Goal: Task Accomplishment & Management: Use online tool/utility

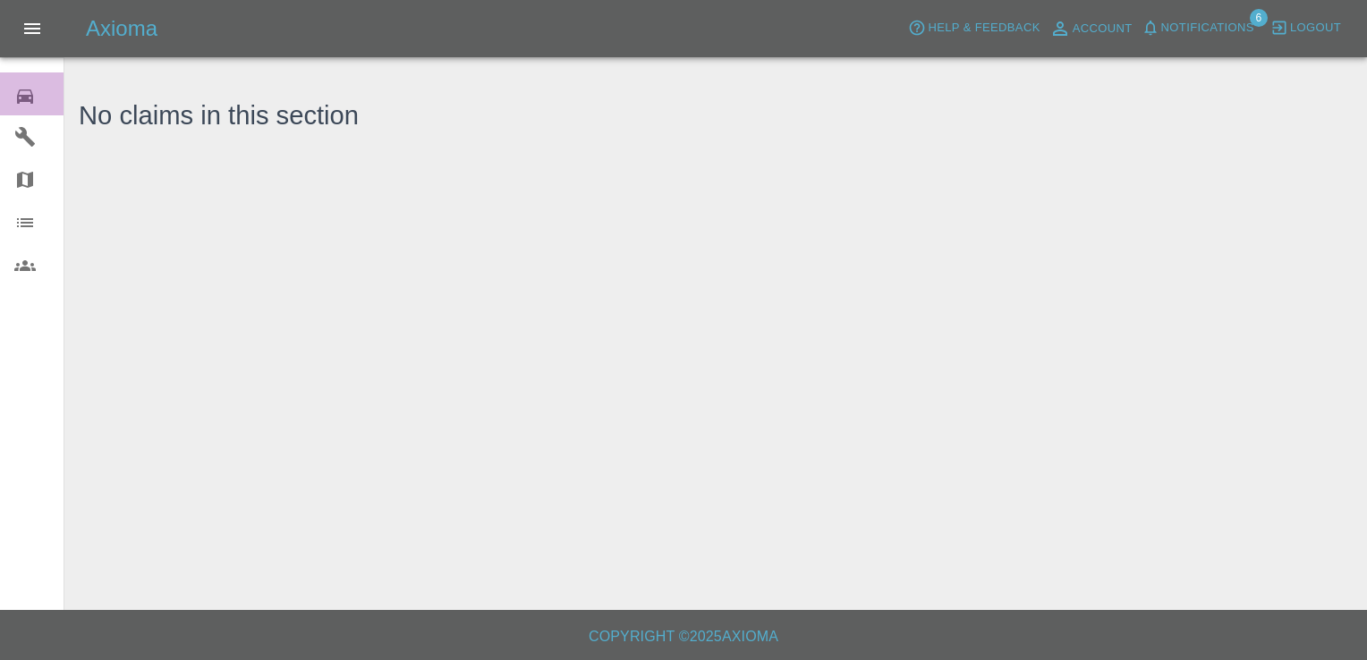
click at [30, 94] on icon at bounding box center [24, 96] width 21 height 21
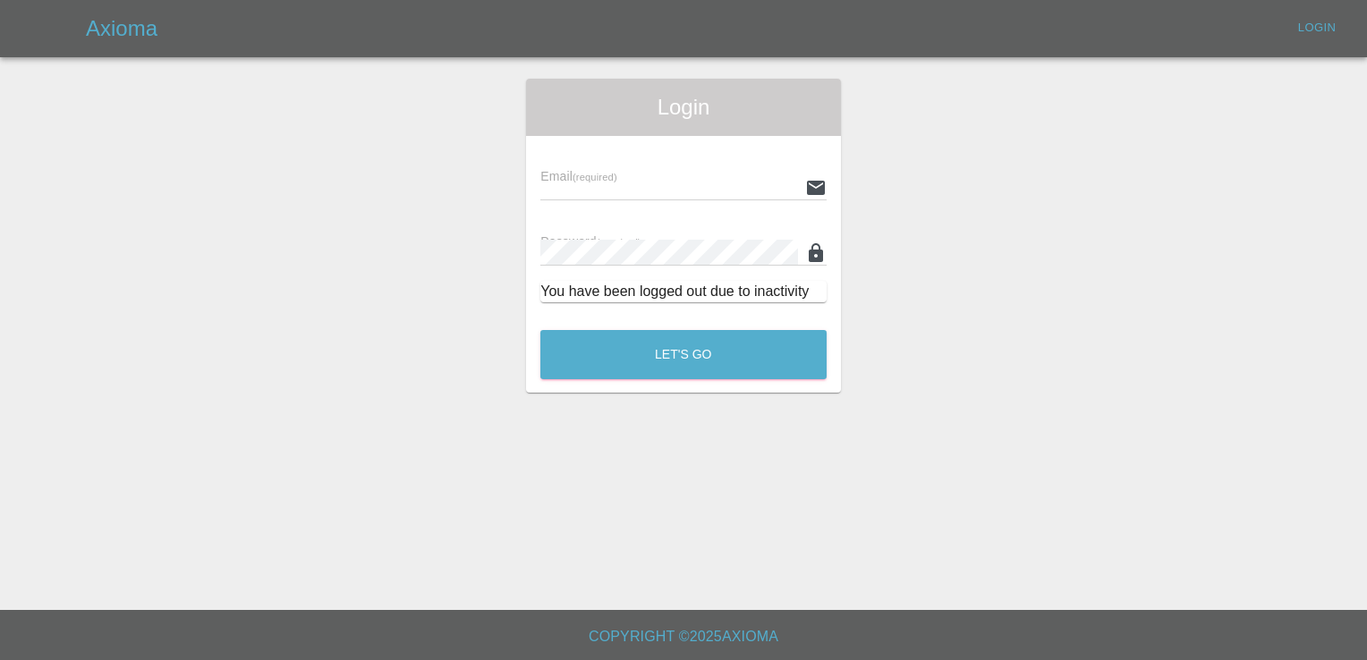
type input "[EMAIL_ADDRESS][DOMAIN_NAME]"
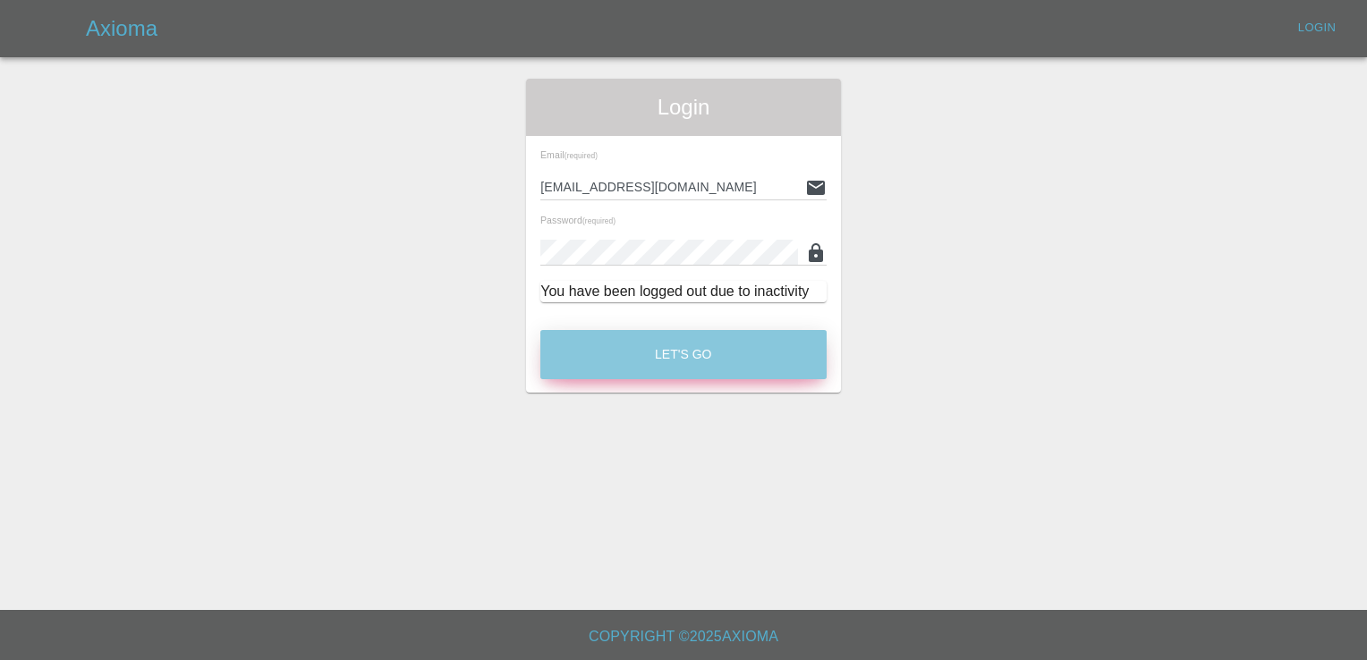
click at [674, 352] on button "Let's Go" at bounding box center [683, 354] width 286 height 49
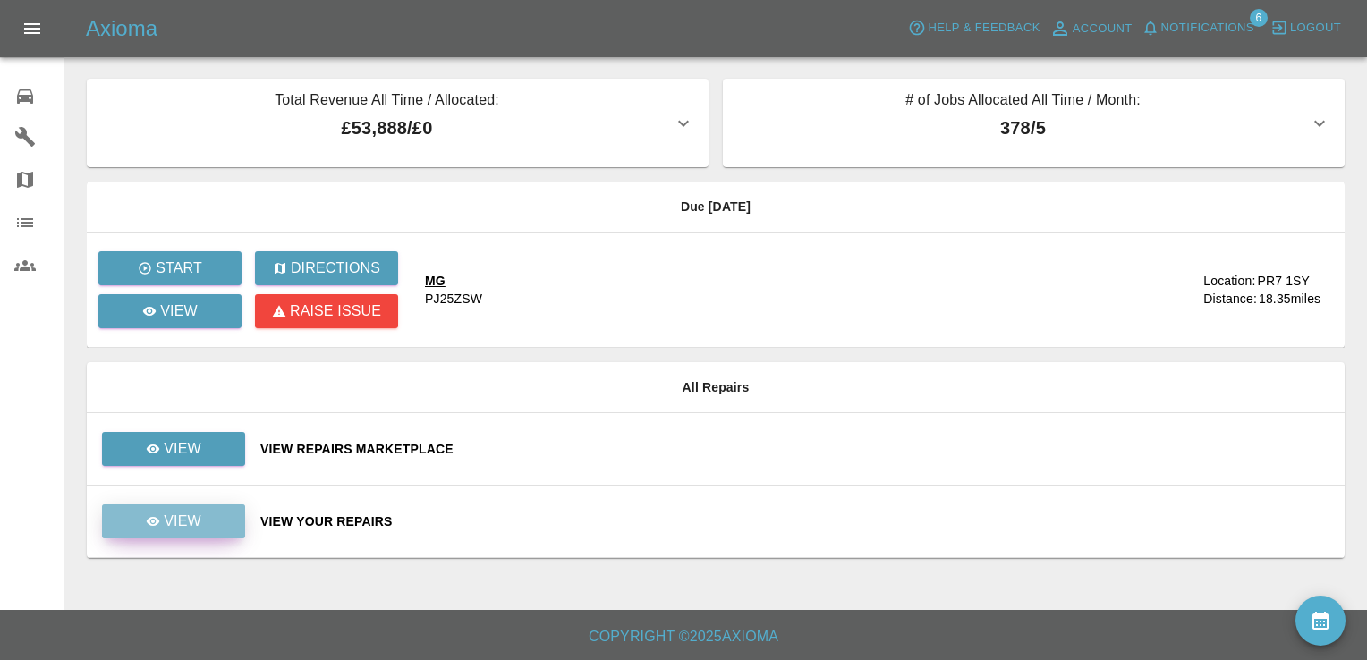
click at [188, 524] on p "View" at bounding box center [183, 521] width 38 height 21
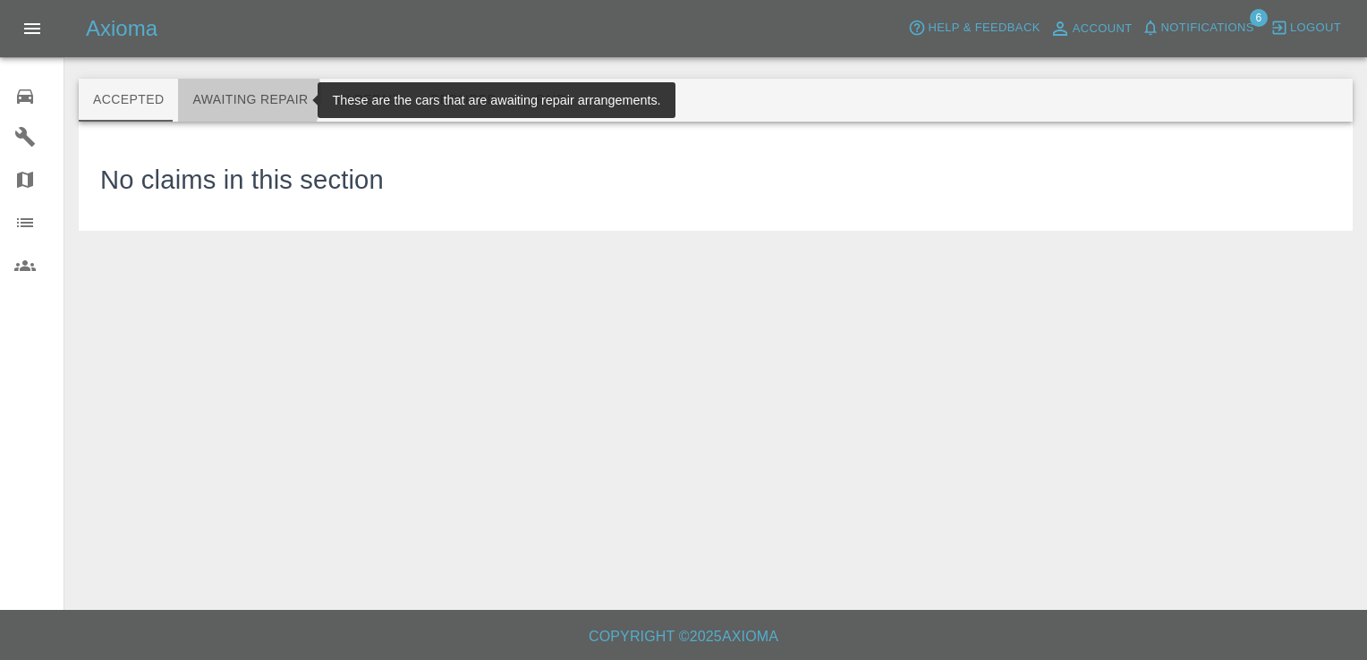
click at [233, 95] on button "Awaiting Repair" at bounding box center [250, 100] width 144 height 43
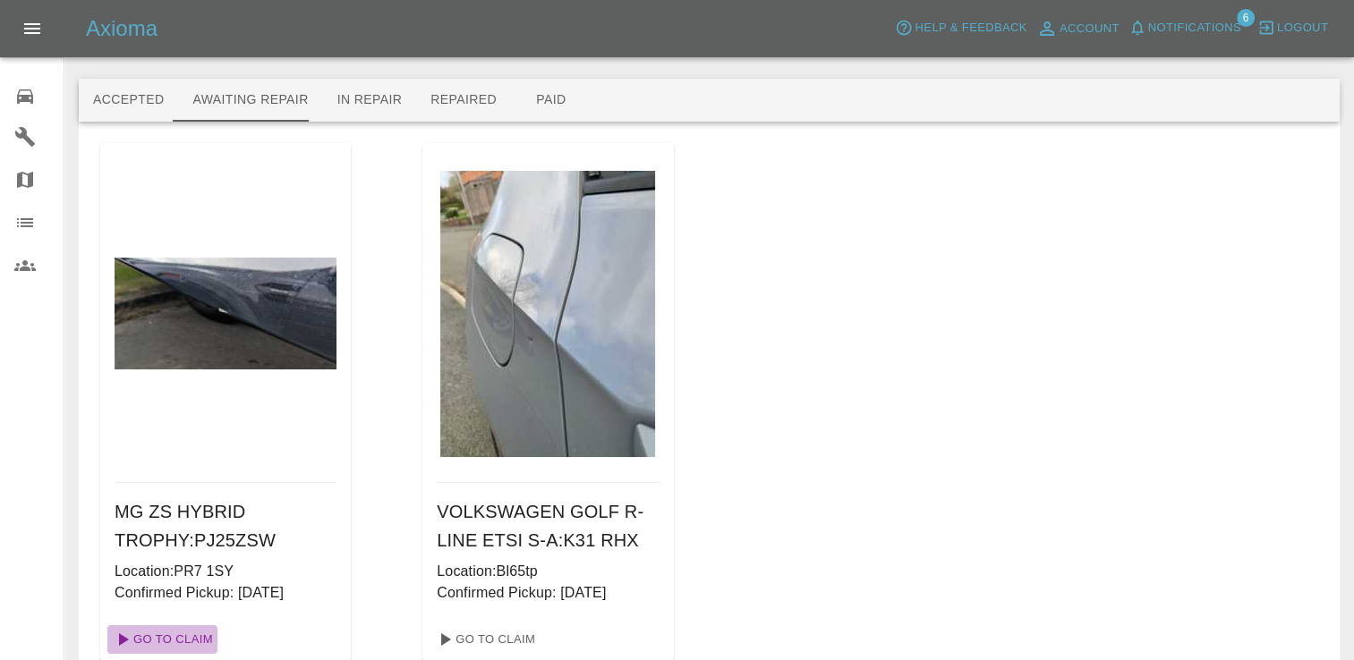
click at [195, 647] on link "Go To Claim" at bounding box center [162, 639] width 110 height 29
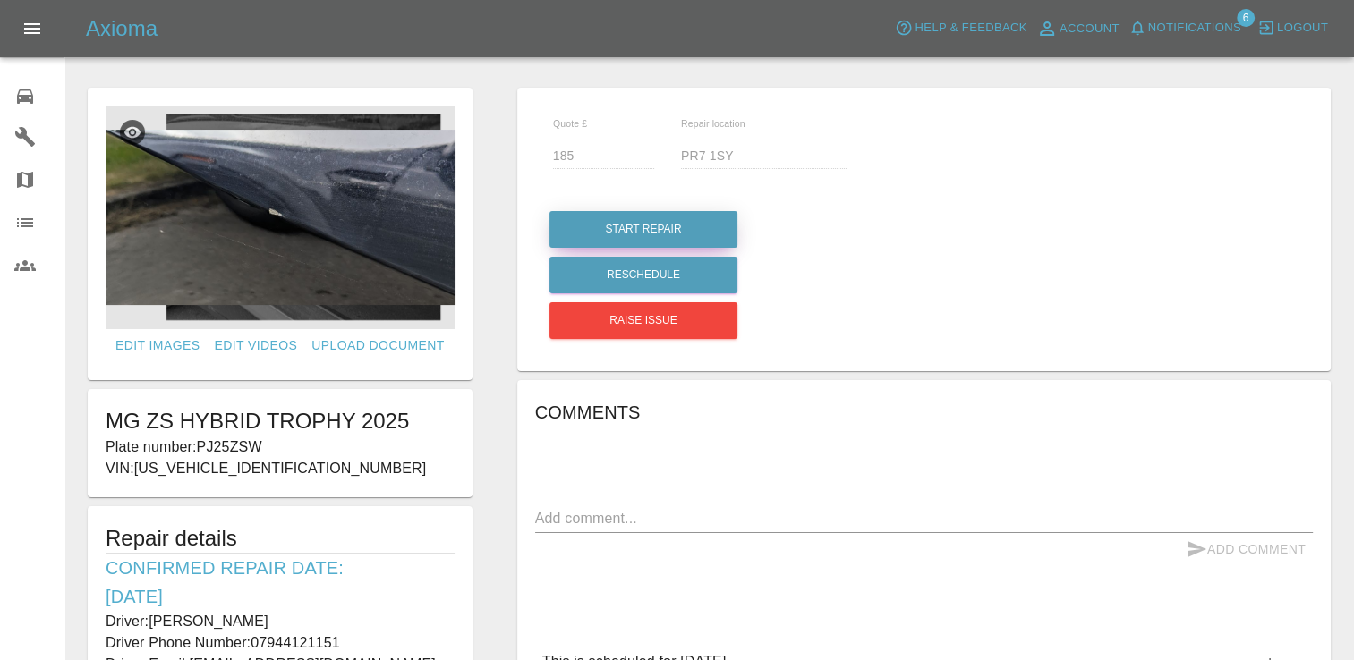
click at [651, 225] on button "Start Repair" at bounding box center [643, 229] width 188 height 37
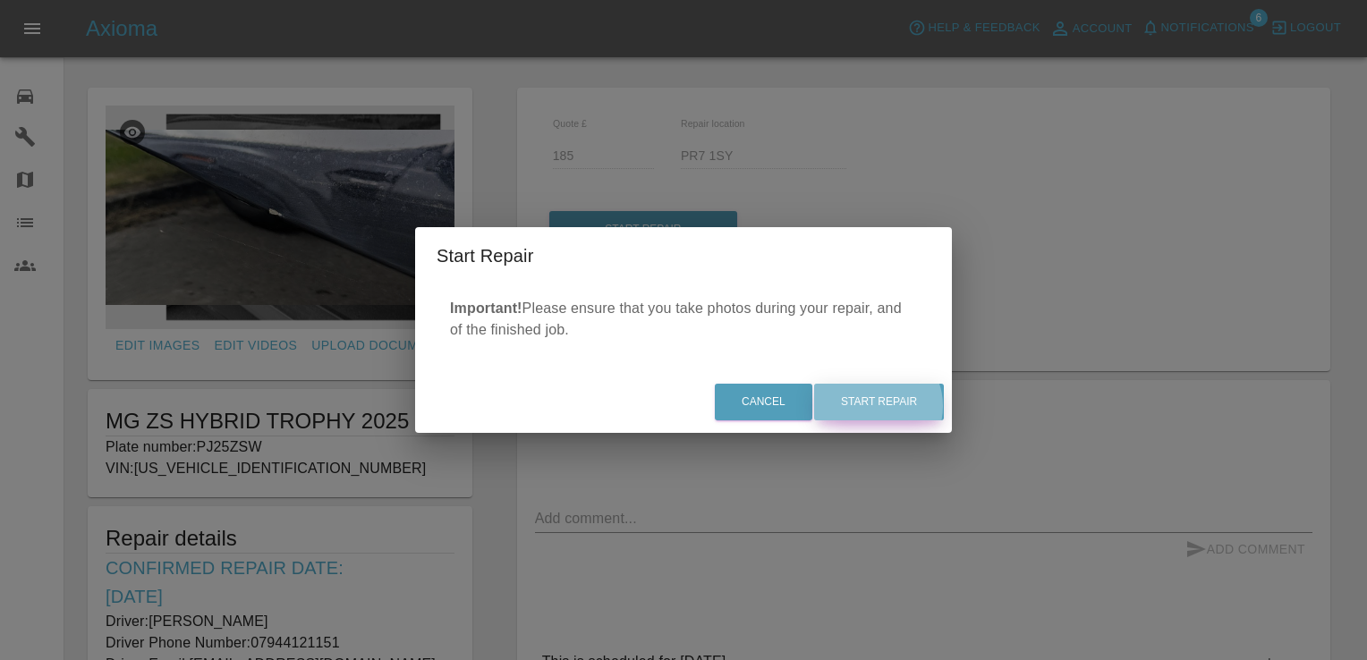
click at [880, 406] on button "Start Repair" at bounding box center [879, 402] width 130 height 37
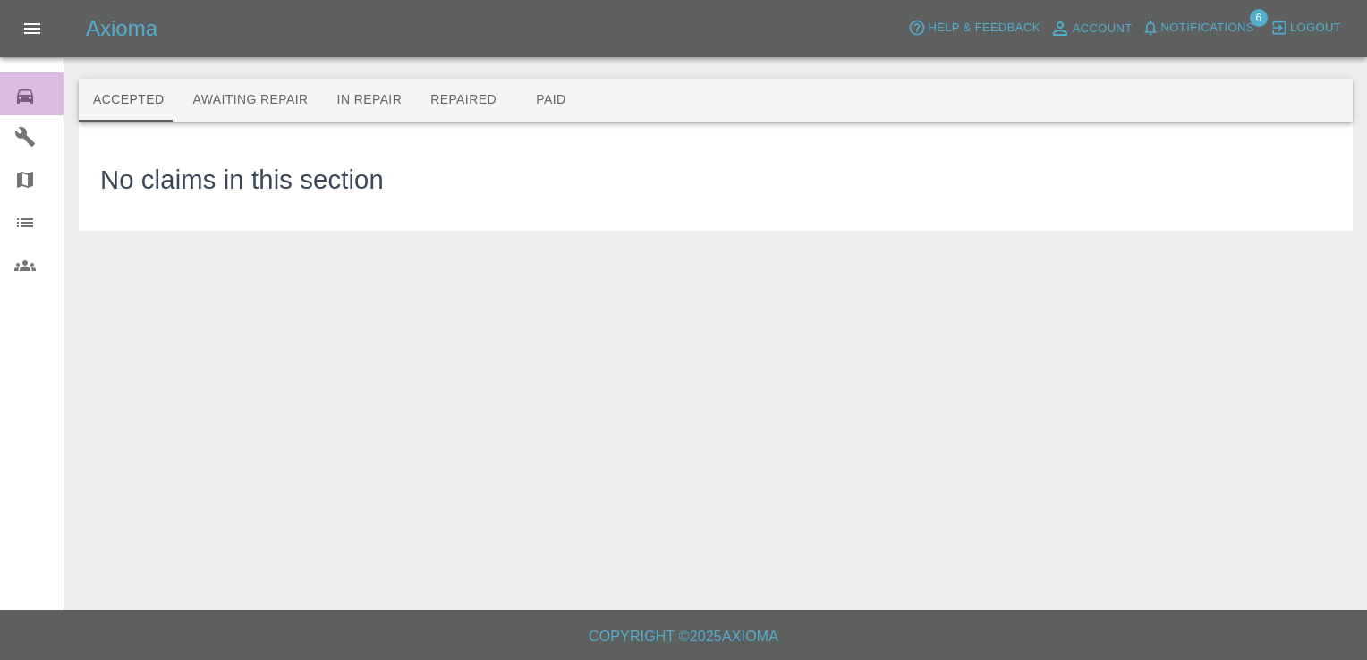
click at [21, 102] on icon at bounding box center [24, 96] width 21 height 21
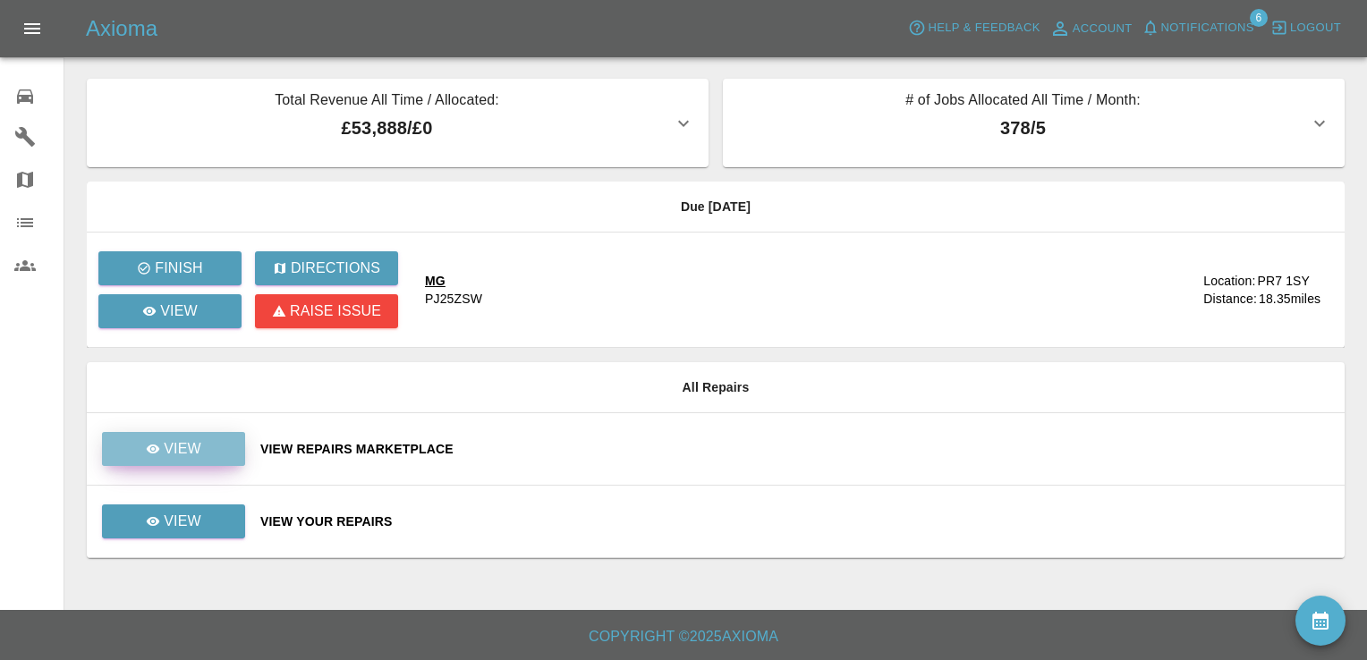
click at [193, 447] on p "View" at bounding box center [183, 448] width 38 height 21
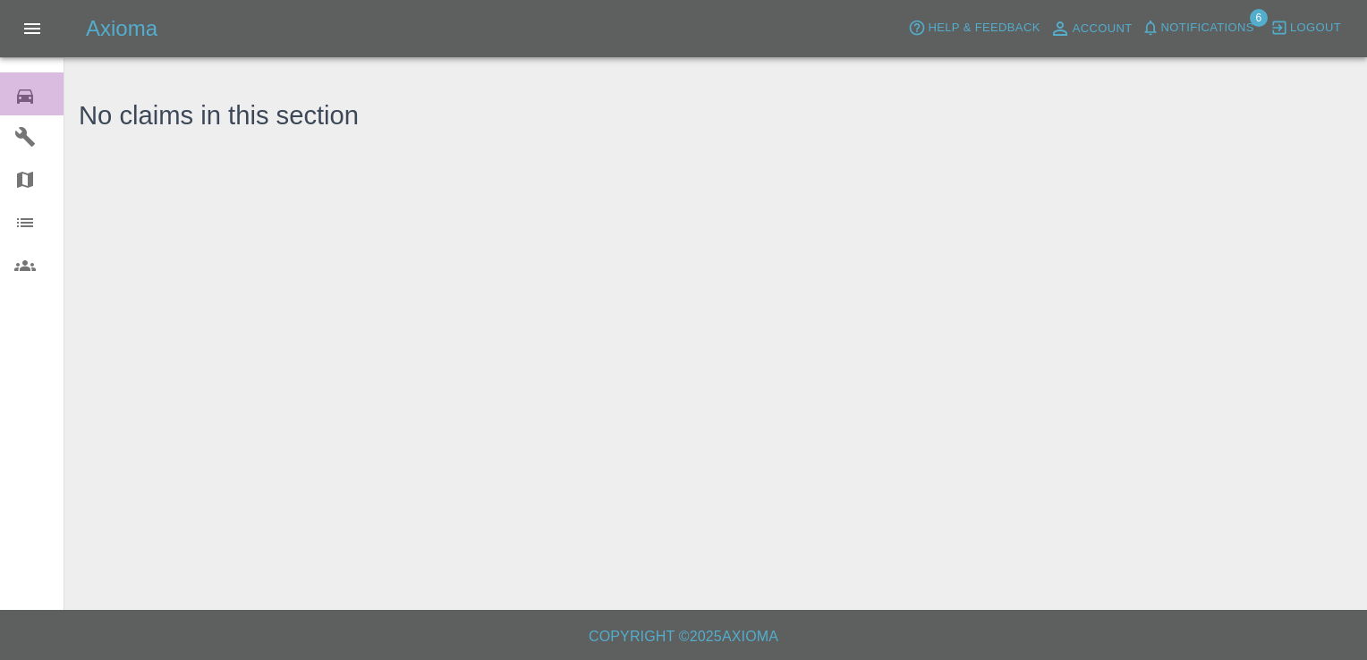
click at [32, 88] on icon at bounding box center [24, 96] width 21 height 21
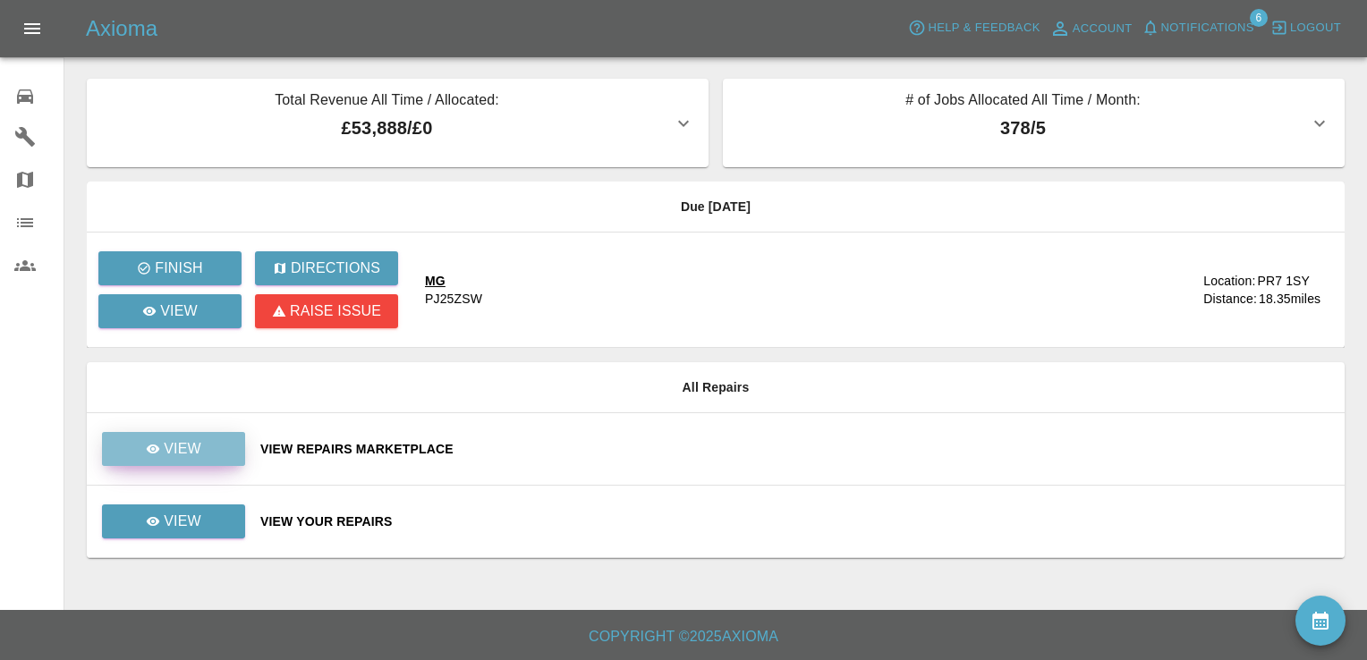
click at [191, 440] on p "View" at bounding box center [183, 448] width 38 height 21
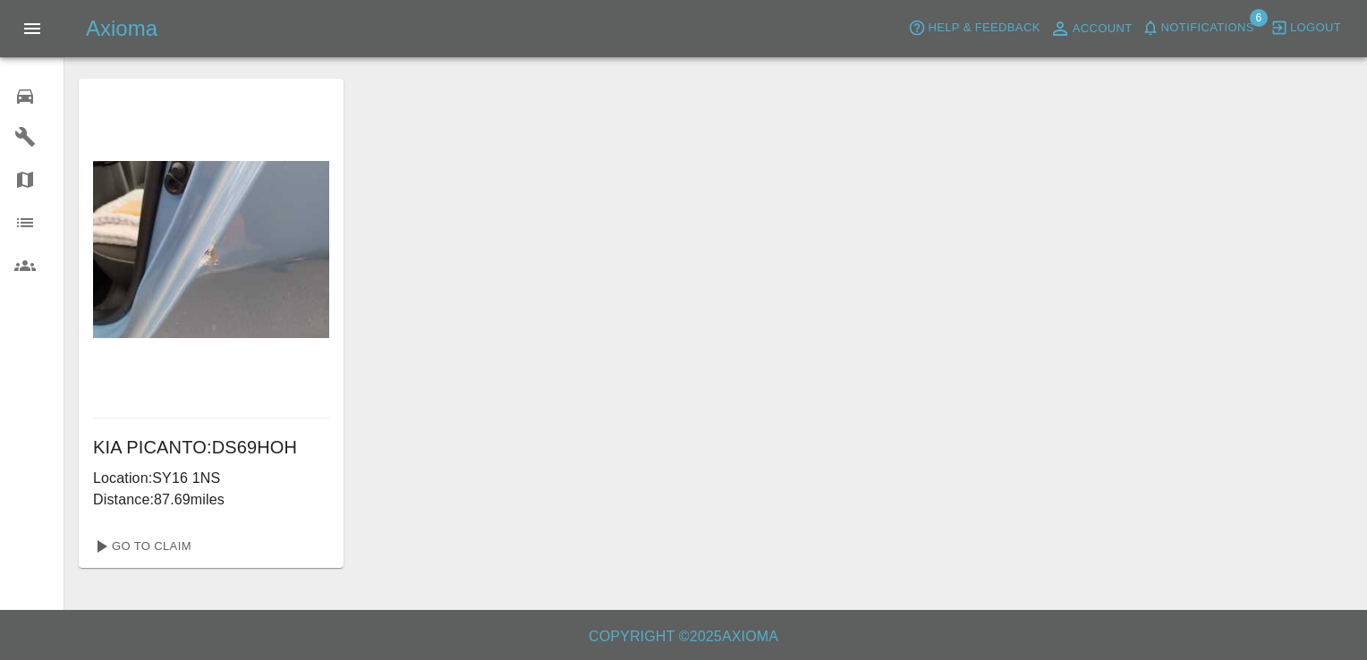
click at [22, 95] on icon at bounding box center [25, 96] width 16 height 14
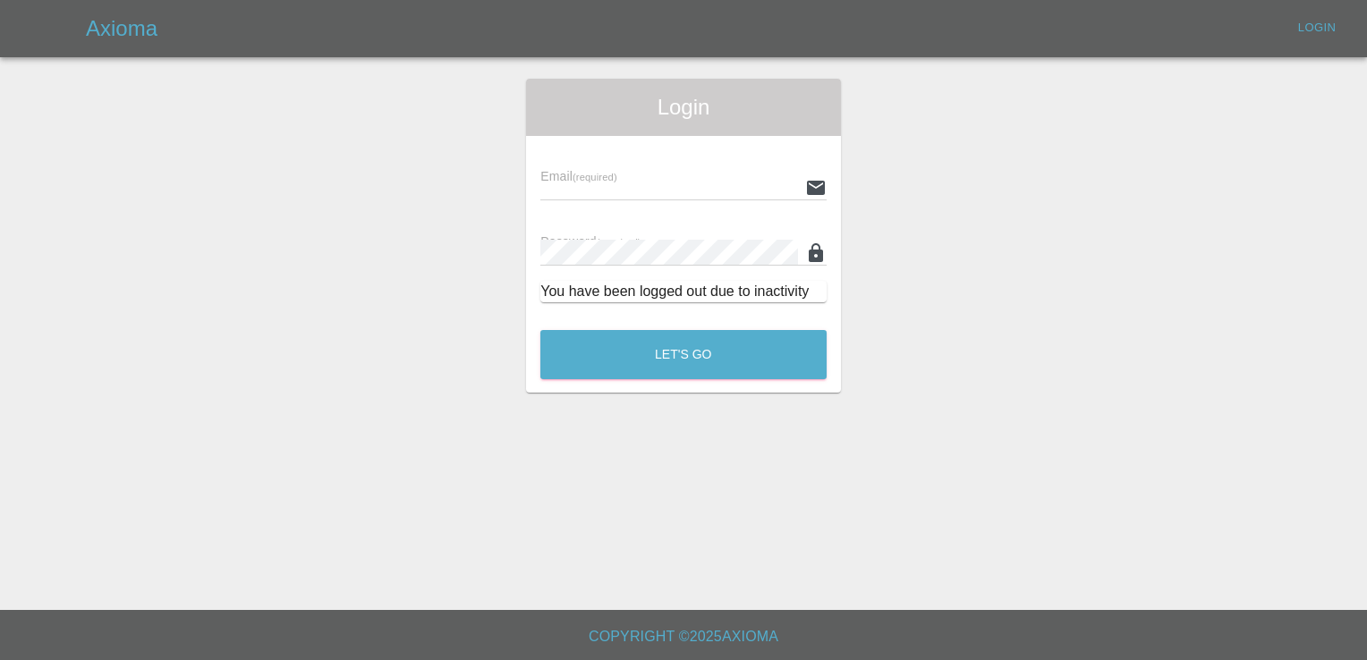
type input "[EMAIL_ADDRESS][DOMAIN_NAME]"
click at [661, 371] on button "Let's Go" at bounding box center [683, 354] width 286 height 49
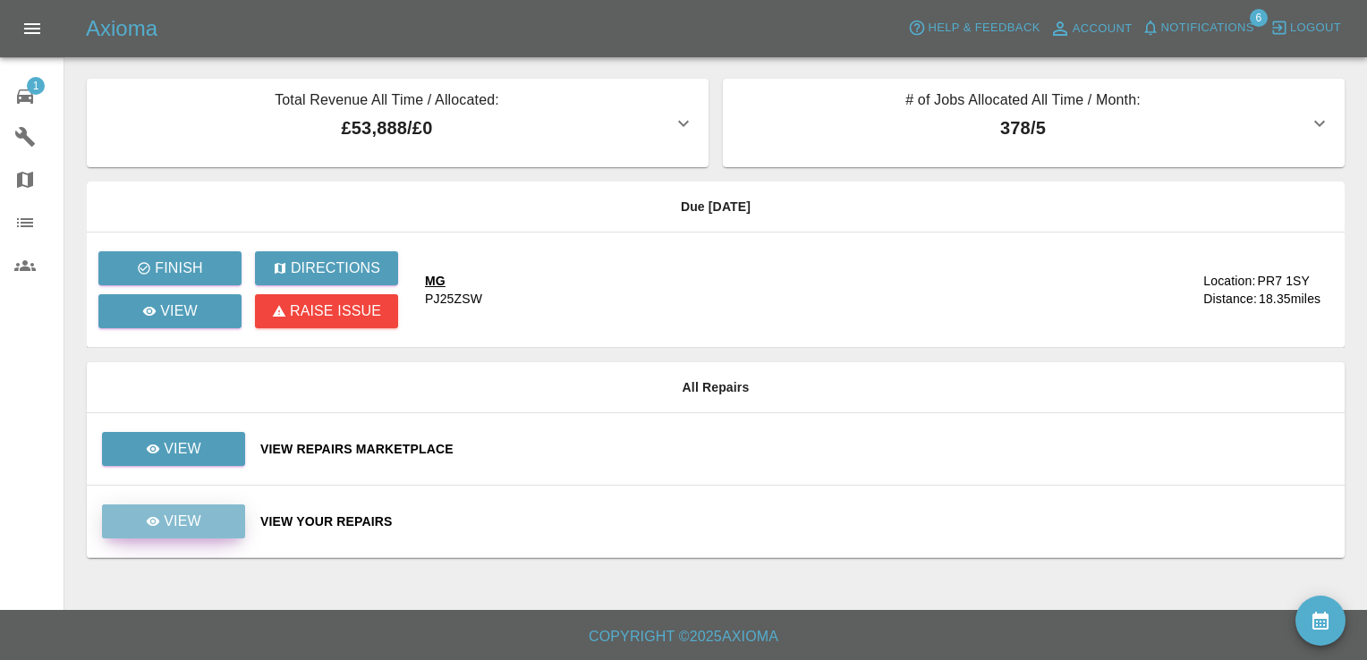
click at [184, 512] on p "View" at bounding box center [183, 521] width 38 height 21
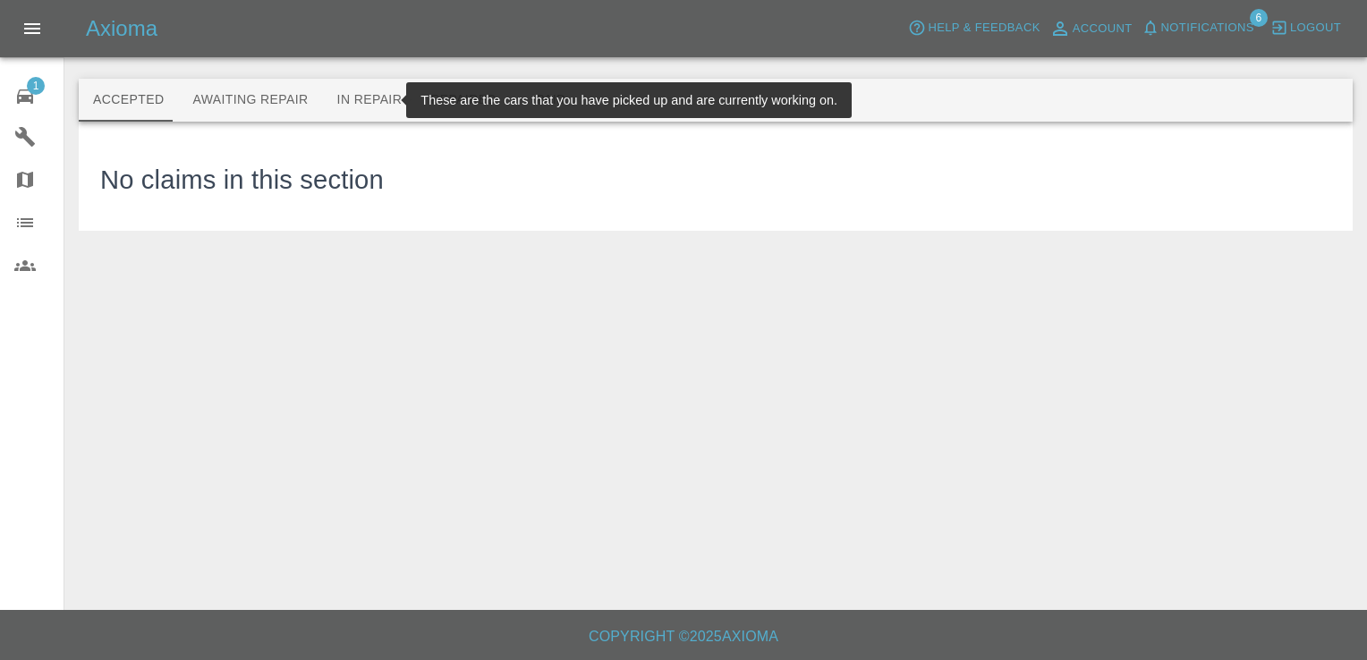
click at [361, 96] on button "In Repair" at bounding box center [370, 100] width 94 height 43
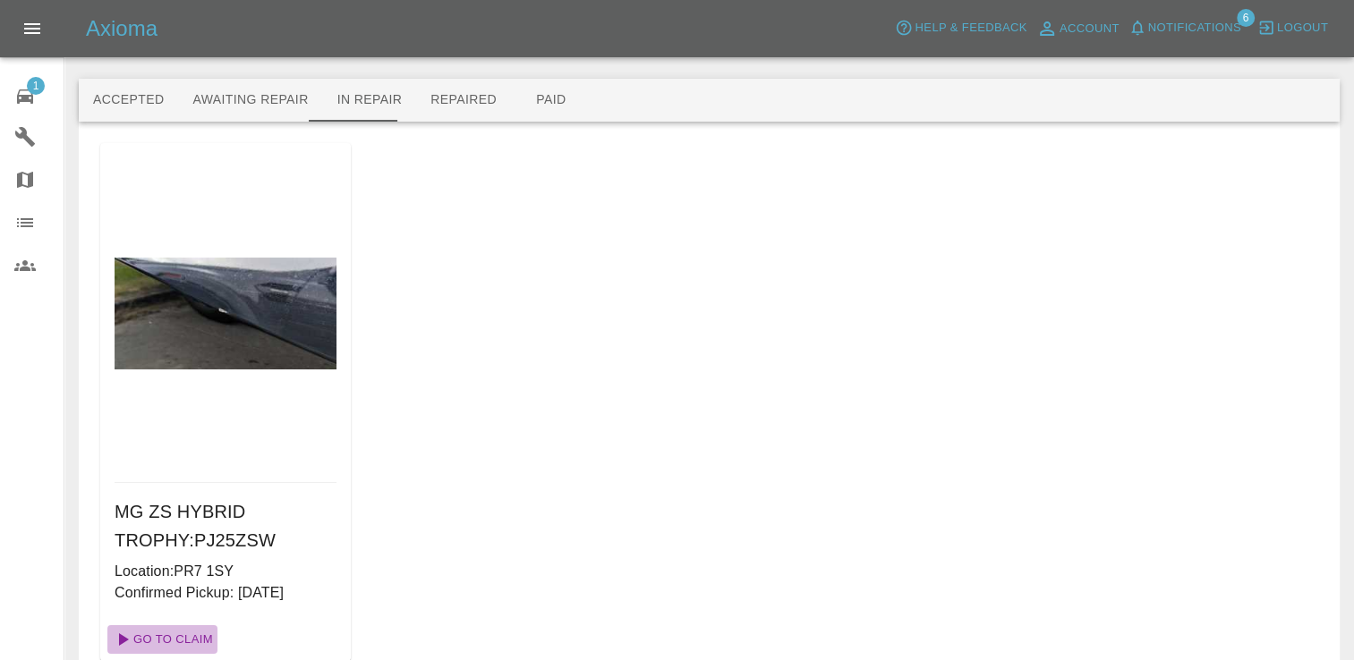
click at [175, 643] on link "Go To Claim" at bounding box center [162, 639] width 110 height 29
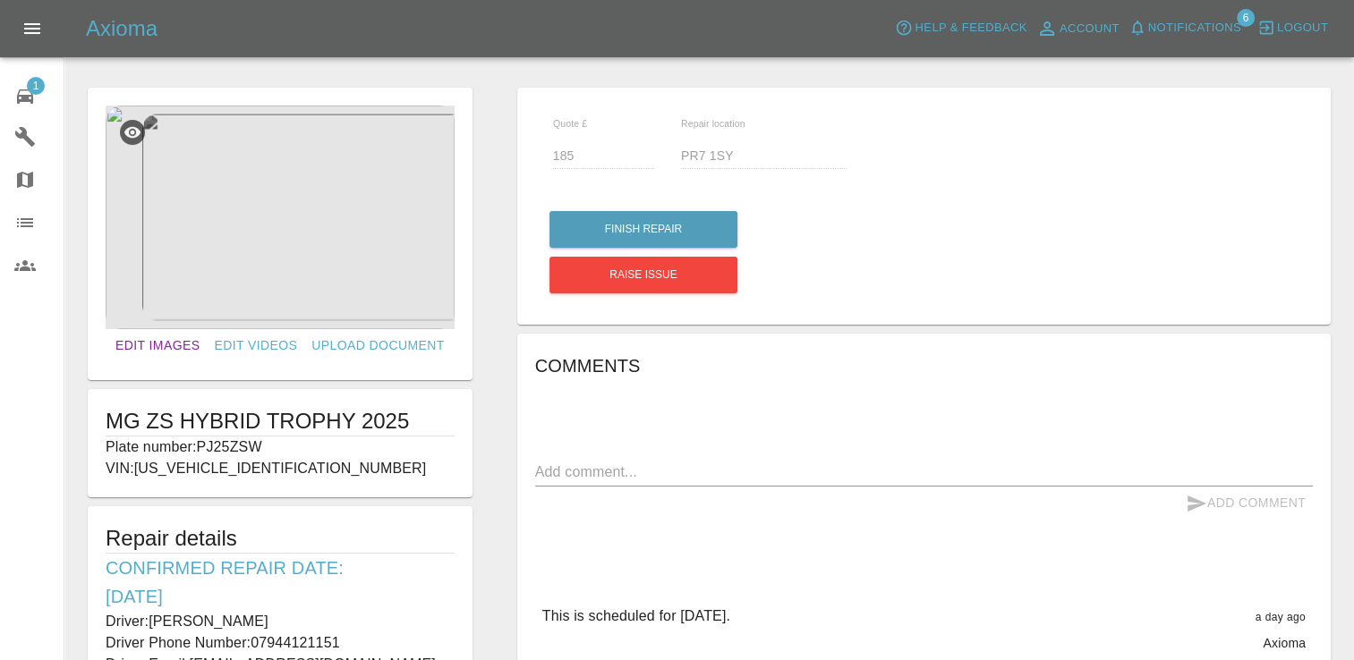
click at [173, 339] on link "Edit Images" at bounding box center [157, 345] width 98 height 33
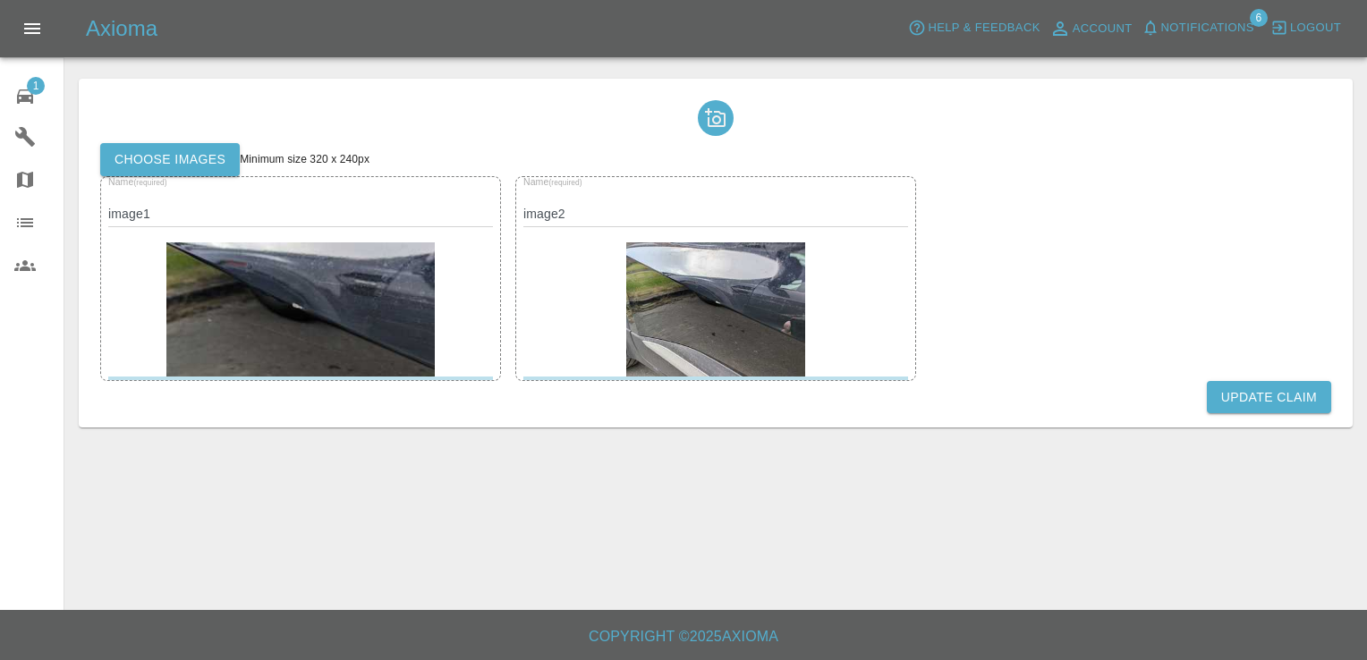
click at [186, 160] on label "Choose images" at bounding box center [170, 159] width 140 height 33
click at [0, 0] on input "Choose images" at bounding box center [0, 0] width 0 height 0
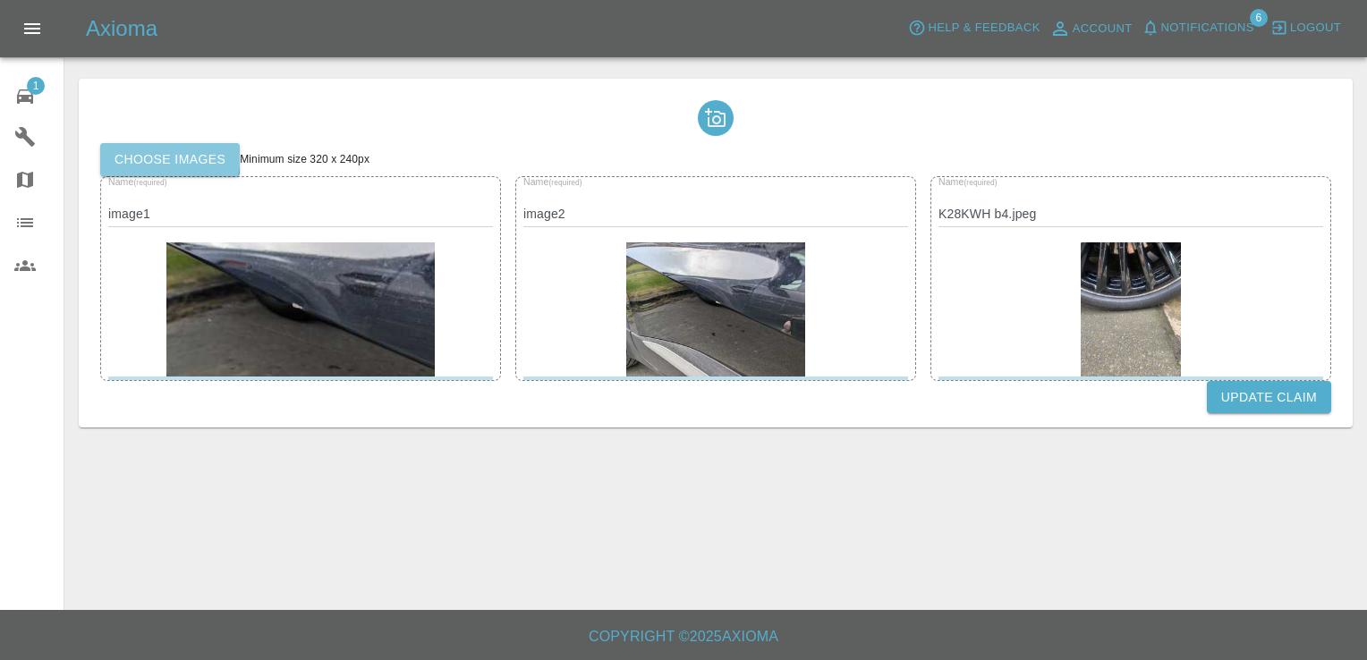
drag, startPoint x: 168, startPoint y: 156, endPoint x: 675, endPoint y: 210, distance: 510.2
click at [262, 152] on div "Choose images Minimum size 320 x 240px" at bounding box center [715, 159] width 1231 height 33
click at [223, 149] on label "Choose images" at bounding box center [170, 159] width 140 height 33
click at [0, 0] on input "Choose images" at bounding box center [0, 0] width 0 height 0
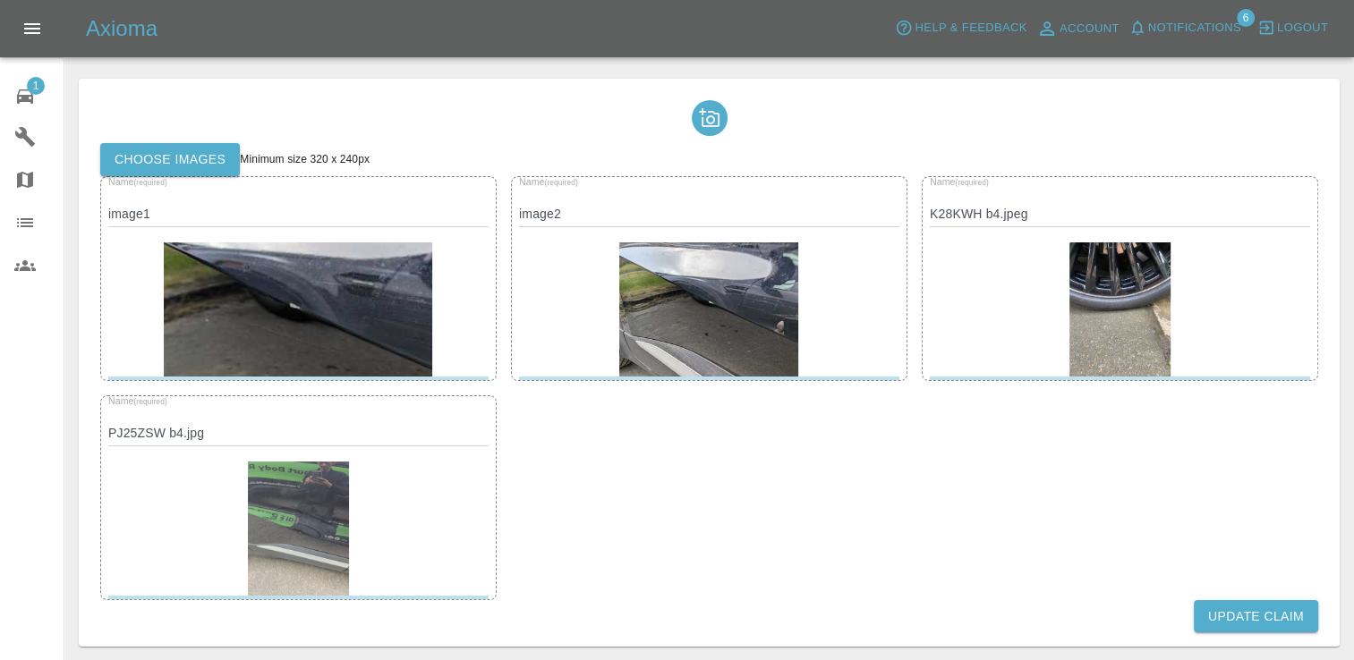
click at [165, 156] on label "Choose images" at bounding box center [170, 159] width 140 height 33
click at [0, 0] on input "Choose images" at bounding box center [0, 0] width 0 height 0
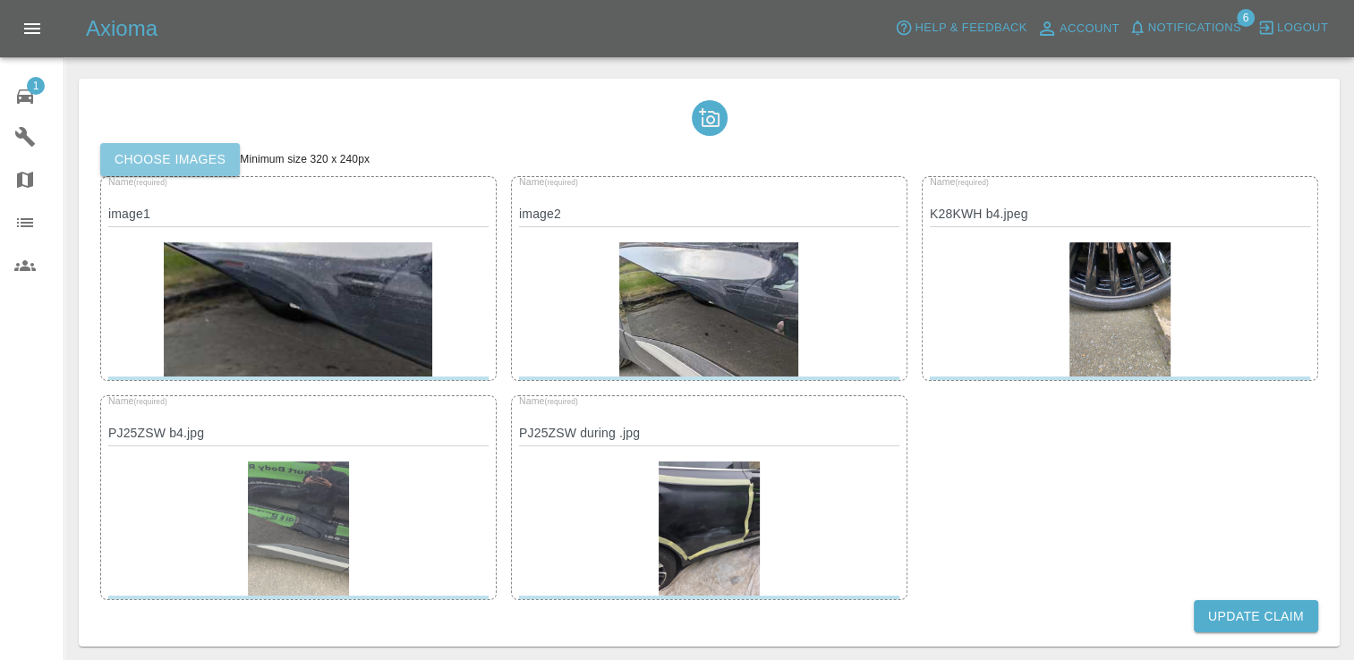
click at [186, 154] on label "Choose images" at bounding box center [170, 159] width 140 height 33
click at [0, 0] on input "Choose images" at bounding box center [0, 0] width 0 height 0
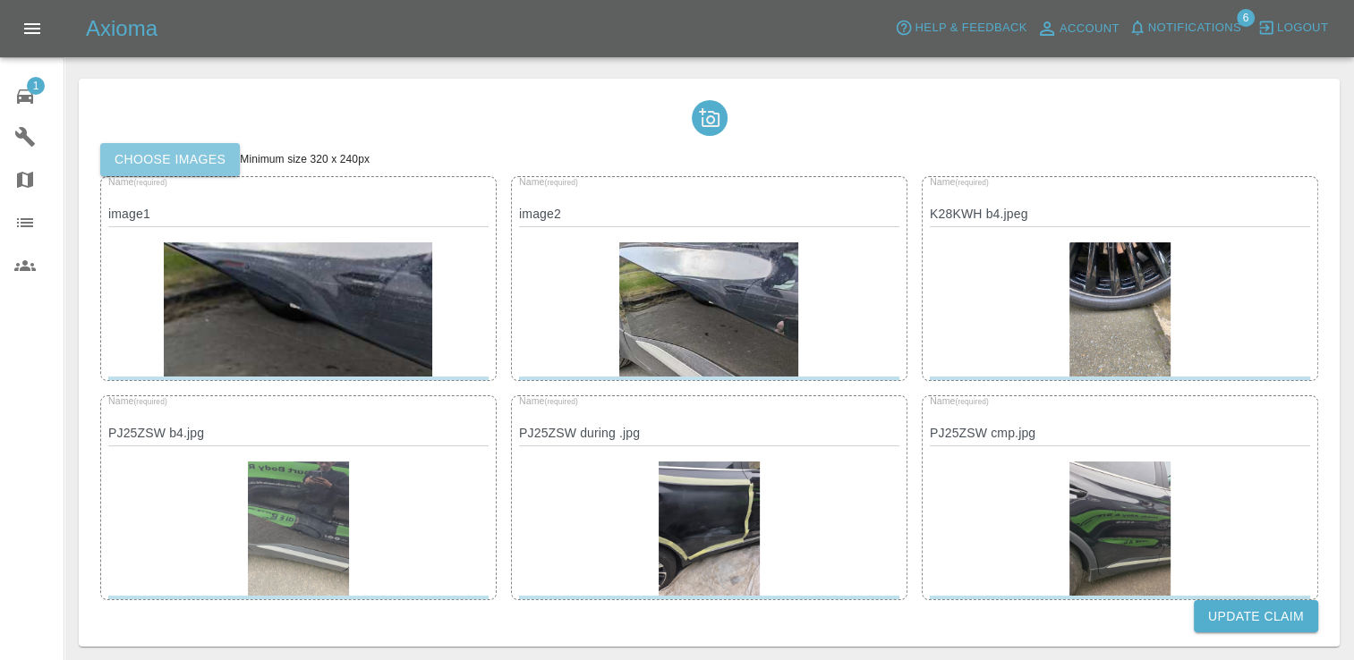
click at [170, 158] on label "Choose images" at bounding box center [170, 159] width 140 height 33
click at [0, 0] on input "Choose images" at bounding box center [0, 0] width 0 height 0
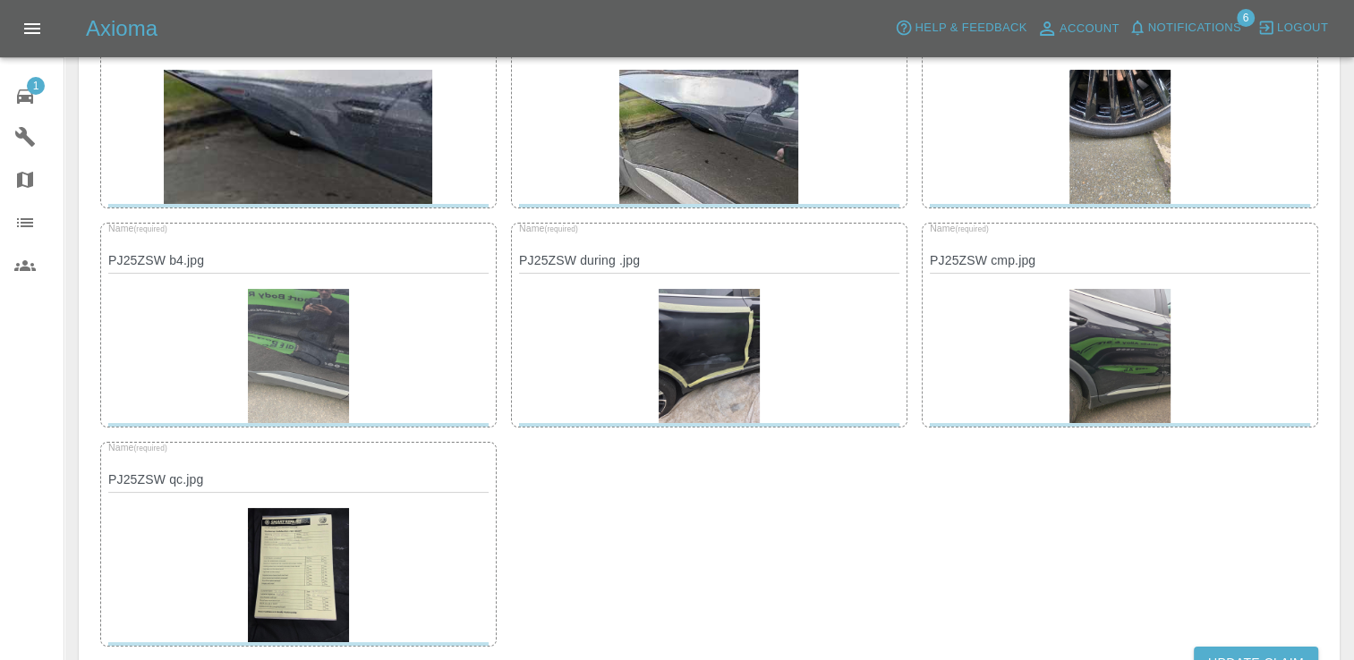
scroll to position [276, 0]
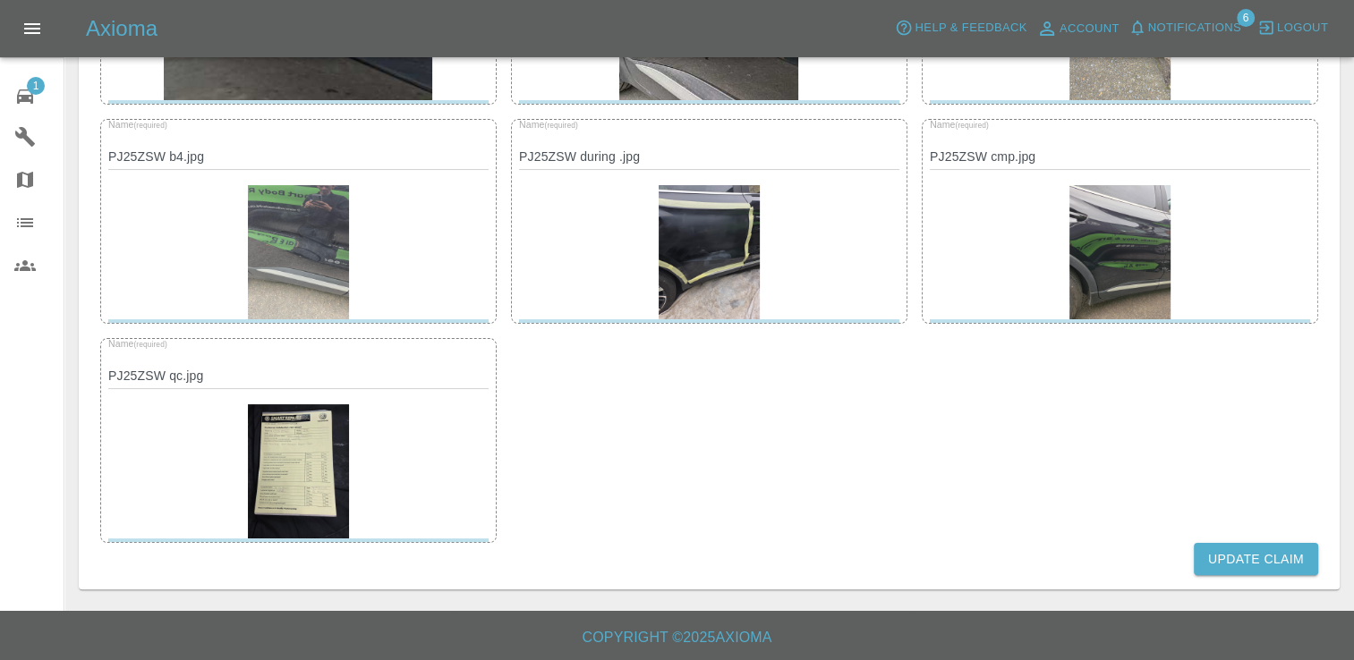
click at [1249, 569] on button "Update Claim" at bounding box center [1255, 559] width 124 height 33
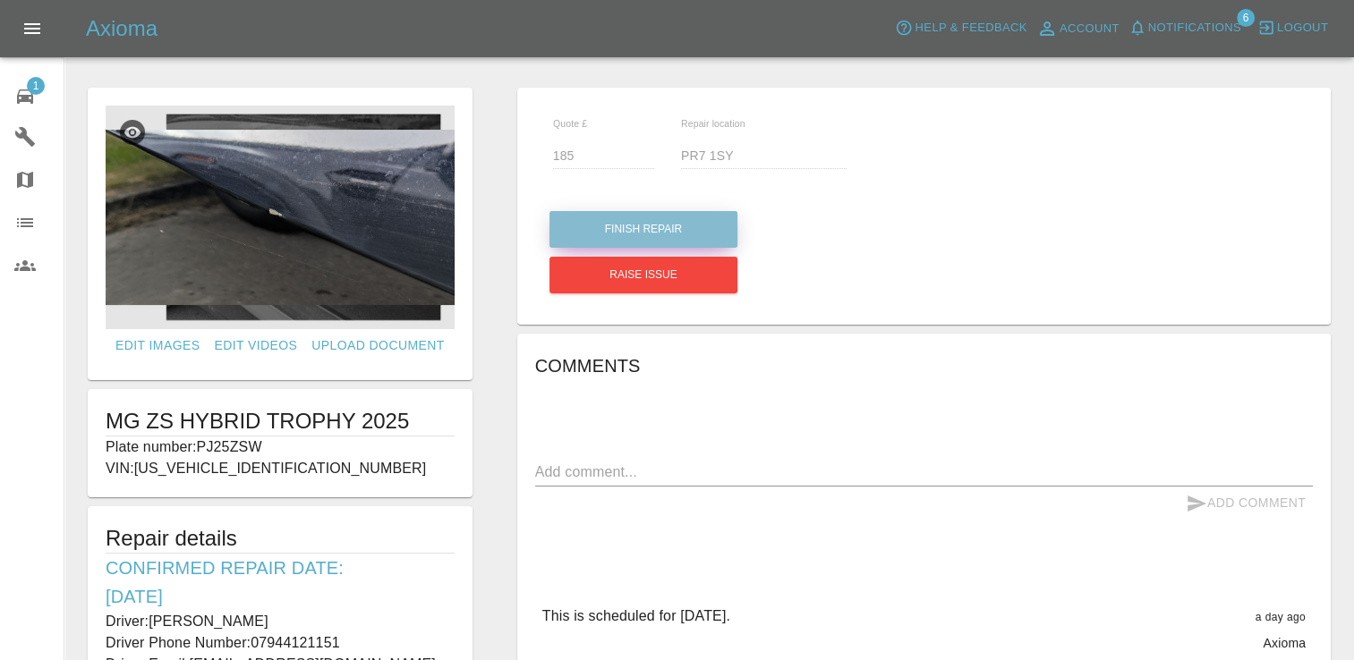
click at [669, 227] on button "Finish Repair" at bounding box center [643, 229] width 188 height 37
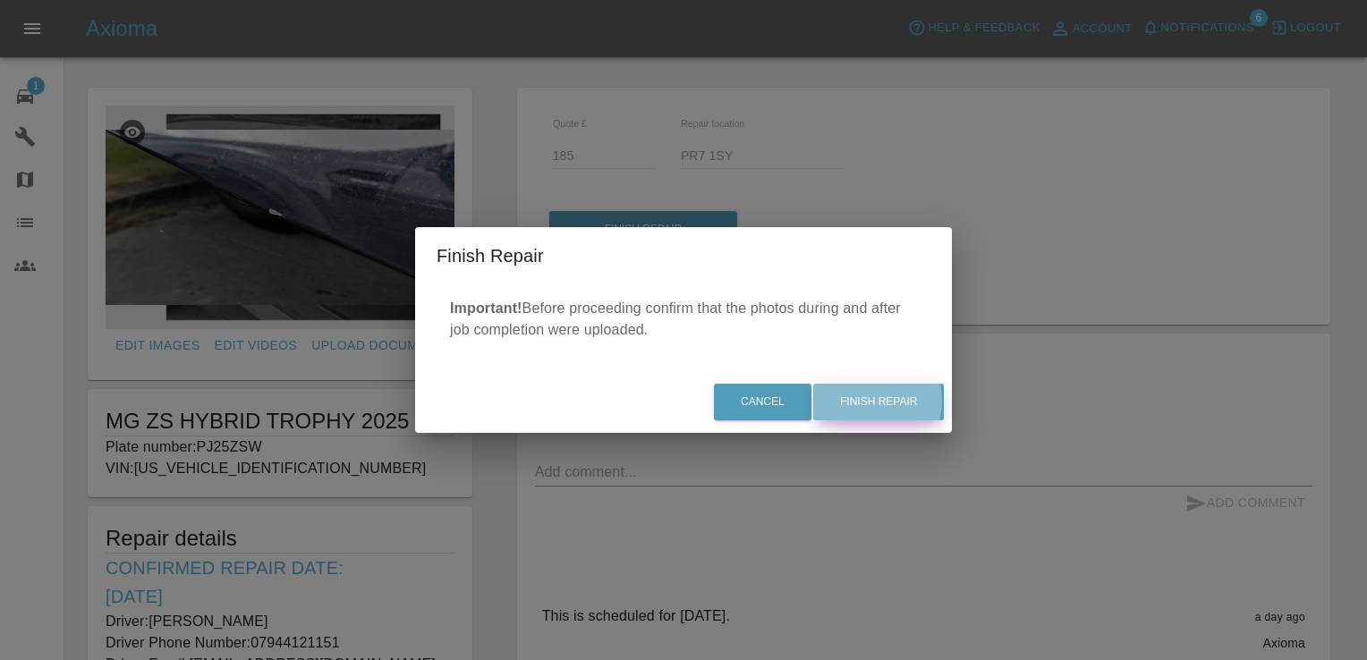
click at [868, 401] on button "Finish Repair" at bounding box center [878, 402] width 131 height 37
